Goal: Entertainment & Leisure: Consume media (video, audio)

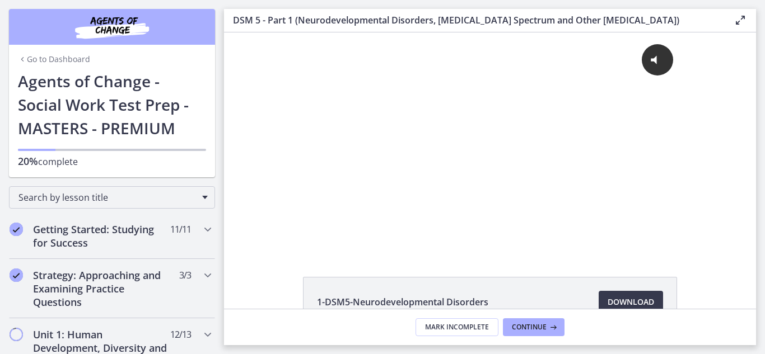
click at [672, 232] on icon "Fullscreen" at bounding box center [673, 241] width 22 height 19
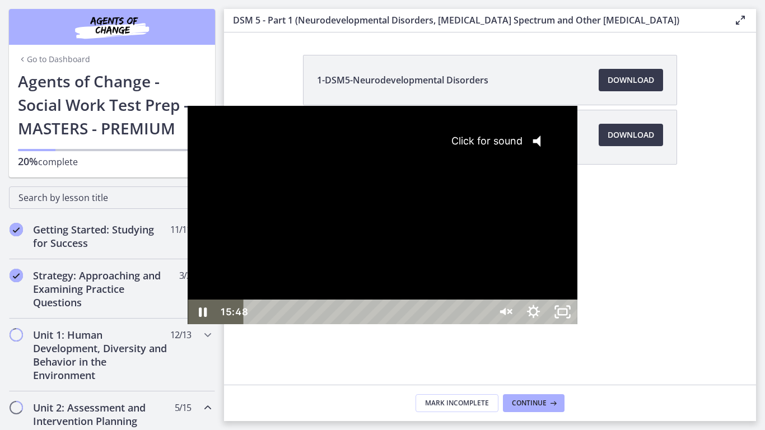
click at [366, 167] on div "Click for sound @keyframes VOLUME_SMALL_WAVE_FLASH { 0% { opacity: 0; } 33% { o…" at bounding box center [382, 203] width 389 height 194
click at [407, 324] on div "Playbar" at bounding box center [369, 312] width 228 height 25
click at [586, 316] on div "Playbar" at bounding box center [590, 312] width 8 height 8
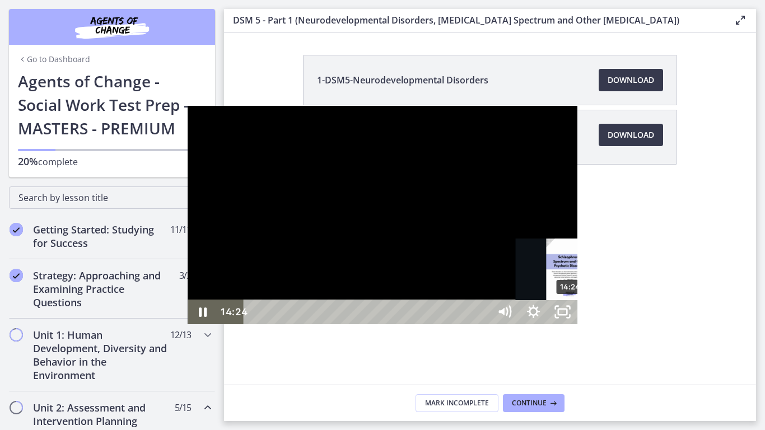
click at [384, 324] on div "14:24" at bounding box center [369, 312] width 228 height 25
click at [410, 189] on div at bounding box center [382, 215] width 389 height 219
click at [188, 106] on button "Play Video: cmseadc4lpnc72iv6tpg.mp4" at bounding box center [188, 106] width 1 height 1
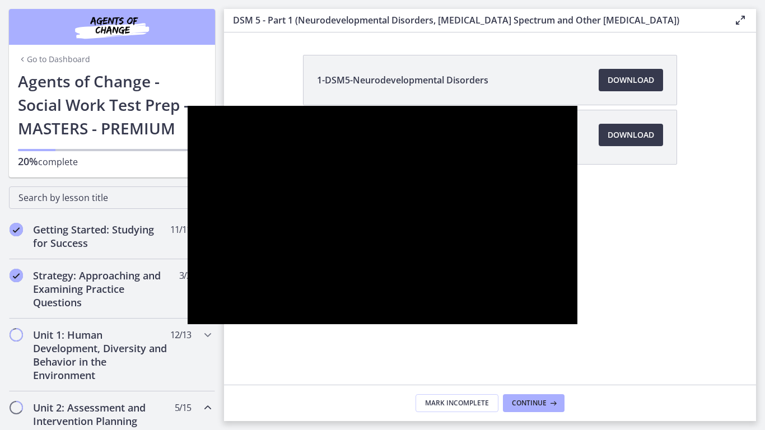
click at [188, 106] on button "Pause: cmseadc4lpnc72iv6tpg.mp4" at bounding box center [188, 106] width 1 height 1
click at [188, 106] on button "Play Video: cmseadc4lpnc72iv6tpg.mp4" at bounding box center [188, 106] width 1 height 1
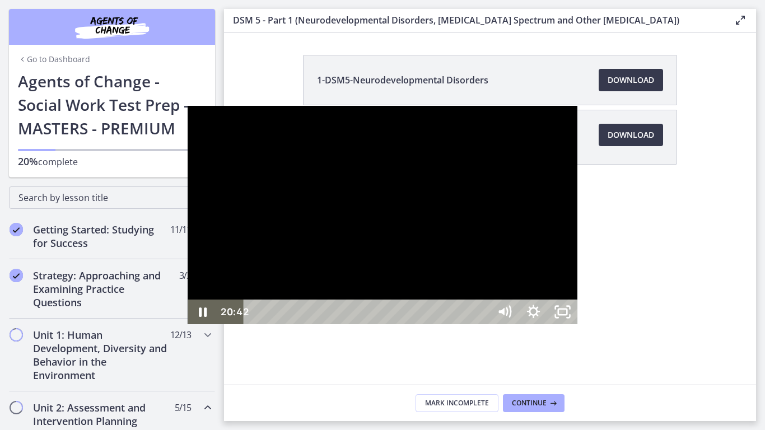
click at [441, 213] on div at bounding box center [382, 215] width 389 height 219
click at [188, 106] on button "Play Video: cmseadc4lpnc72iv6tpg.mp4" at bounding box center [188, 106] width 1 height 1
click at [473, 224] on div at bounding box center [382, 215] width 389 height 219
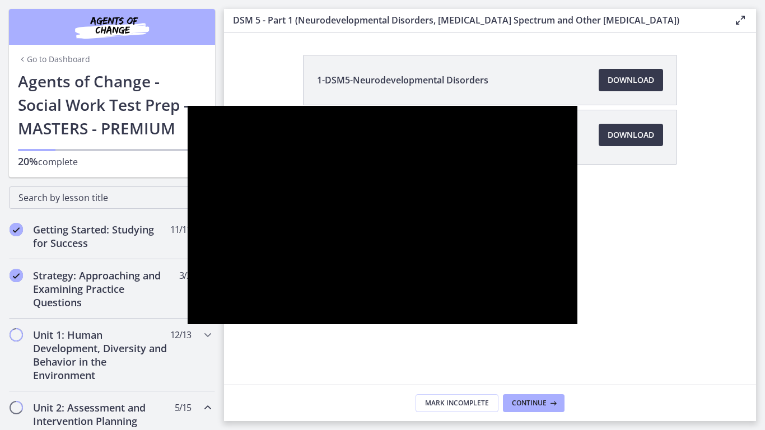
click at [473, 224] on div at bounding box center [382, 215] width 389 height 219
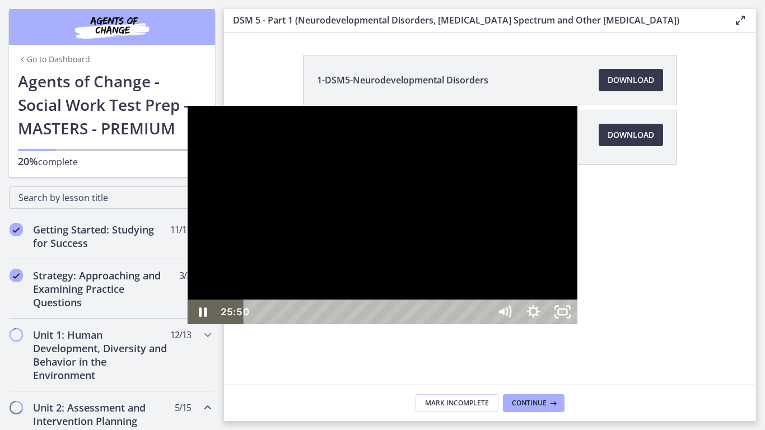
click at [567, 315] on rect "Unfullscreen" at bounding box center [562, 312] width 9 height 6
